Goal: Transaction & Acquisition: Purchase product/service

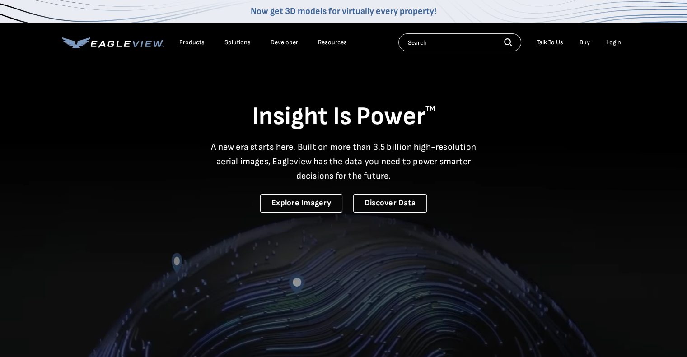
click at [619, 41] on div "Login" at bounding box center [613, 42] width 15 height 8
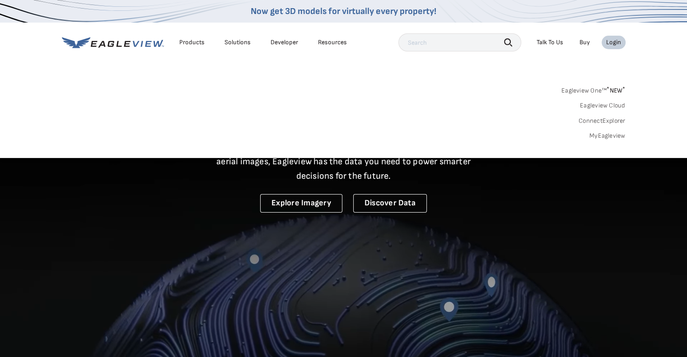
click at [607, 136] on link "MyEagleview" at bounding box center [607, 136] width 36 height 8
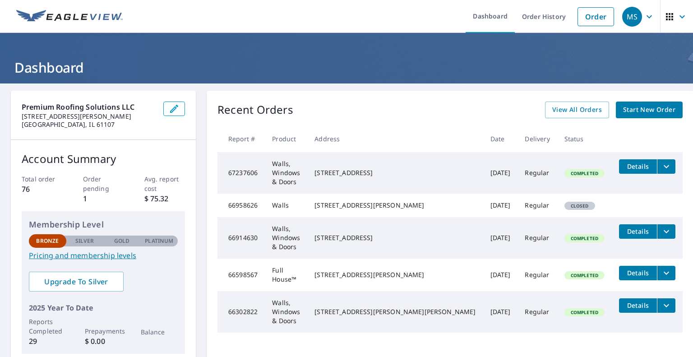
click at [623, 113] on span "Start New Order" at bounding box center [649, 109] width 52 height 11
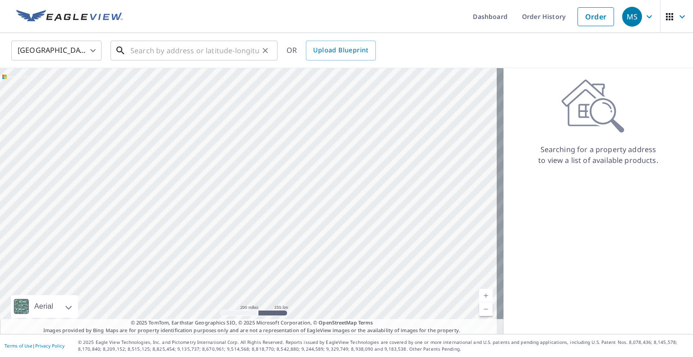
click at [172, 56] on input "text" at bounding box center [194, 50] width 129 height 25
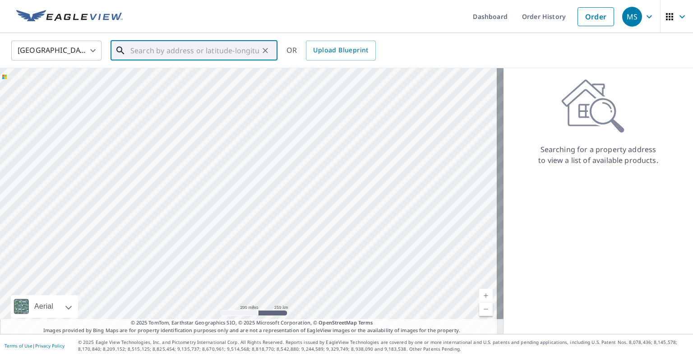
paste input "[STREET_ADDRESS][PERSON_NAME]"
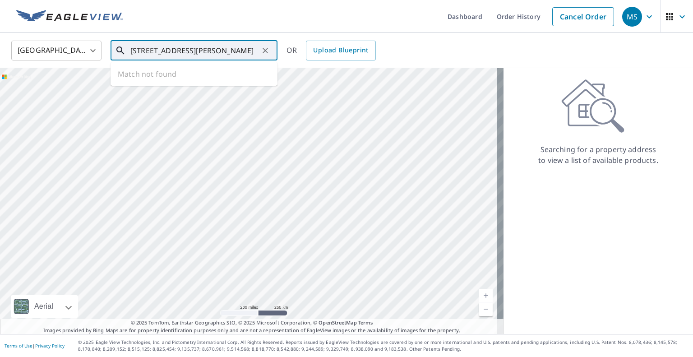
scroll to position [0, 19]
click at [177, 85] on p "[GEOGRAPHIC_DATA]" at bounding box center [200, 86] width 142 height 9
type input "[STREET_ADDRESS][PERSON_NAME]"
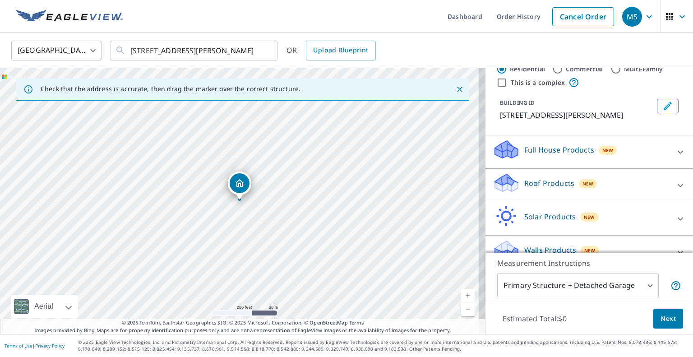
scroll to position [52, 0]
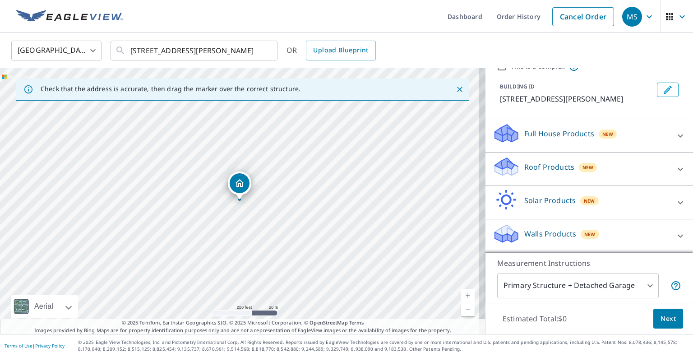
click at [618, 230] on div "Walls Products New" at bounding box center [581, 236] width 177 height 26
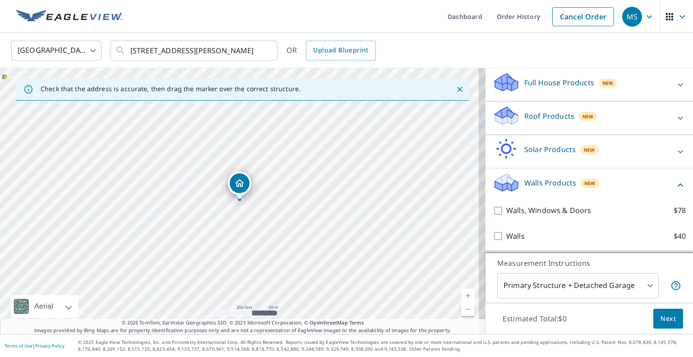
scroll to position [103, 0]
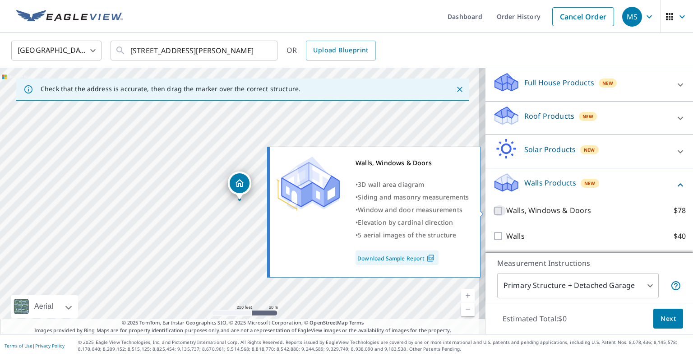
click at [493, 210] on input "Walls, Windows & Doors $78" at bounding box center [500, 210] width 14 height 11
checkbox input "true"
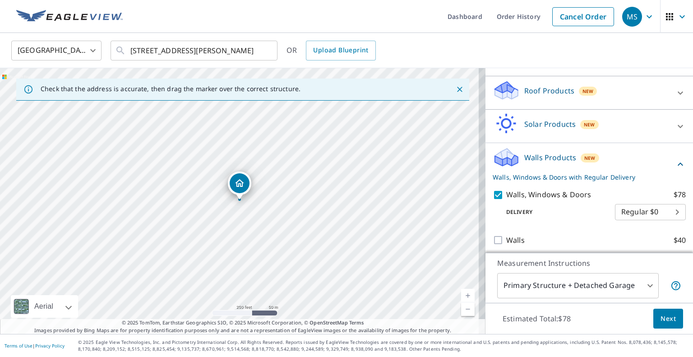
scroll to position [133, 0]
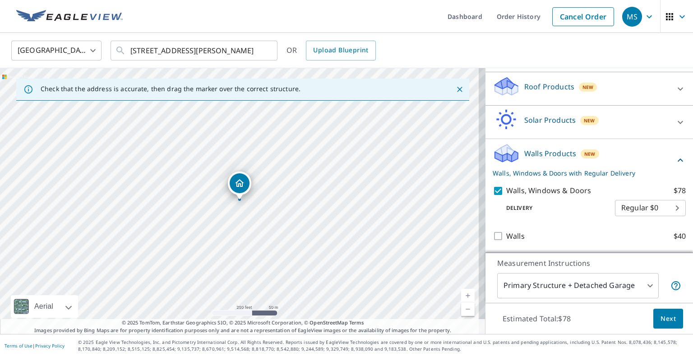
click at [661, 316] on span "Next" at bounding box center [668, 318] width 15 height 11
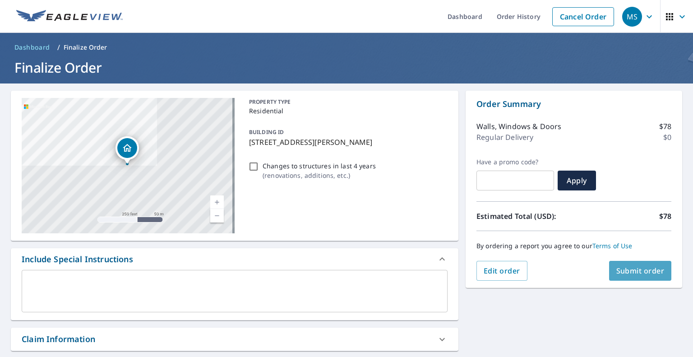
click at [634, 269] on span "Submit order" at bounding box center [641, 271] width 48 height 10
